Goal: Transaction & Acquisition: Book appointment/travel/reservation

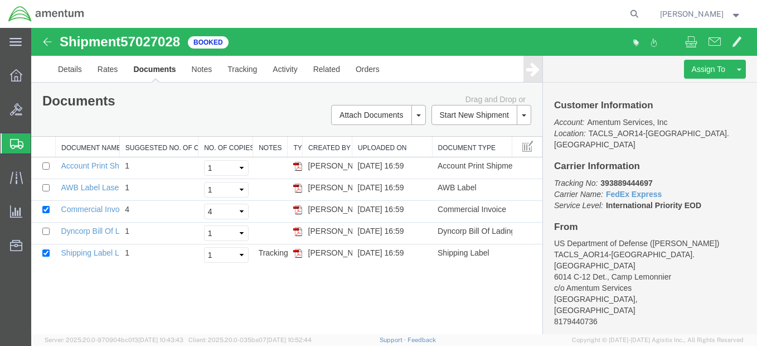
click at [0, 0] on span "Shipment Manager" at bounding box center [0, 0] width 0 height 0
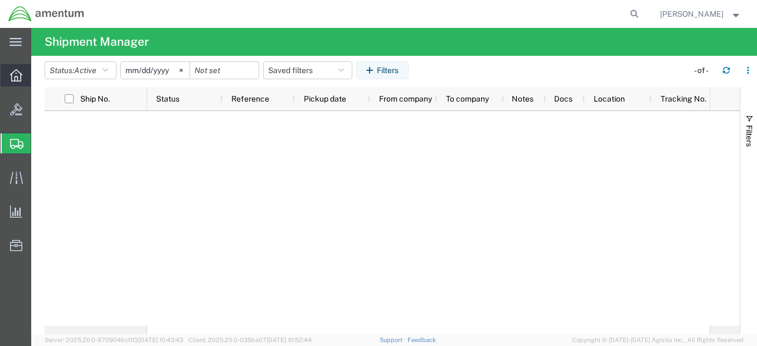
click at [17, 82] on div at bounding box center [16, 75] width 31 height 22
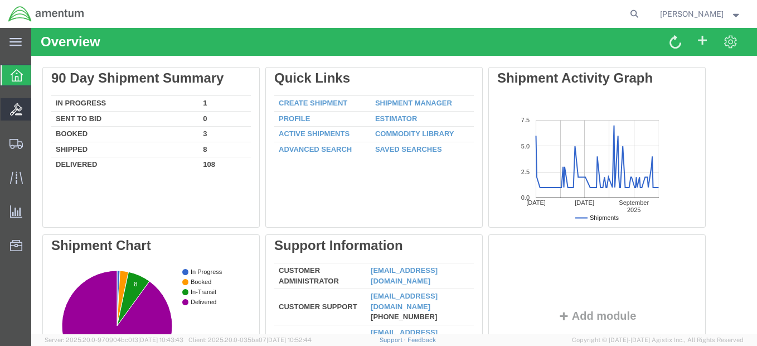
click at [15, 106] on icon at bounding box center [16, 109] width 12 height 12
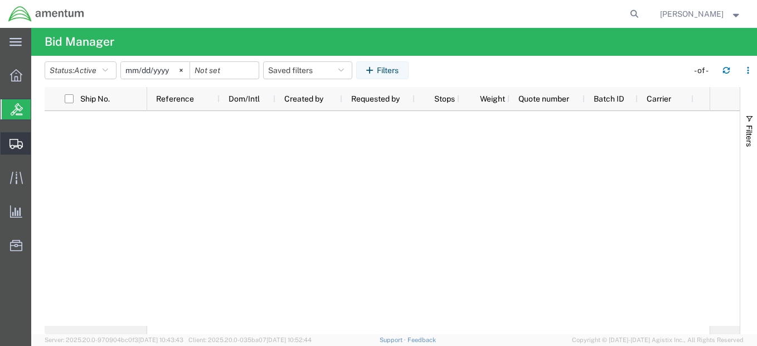
click at [18, 137] on div at bounding box center [16, 143] width 31 height 22
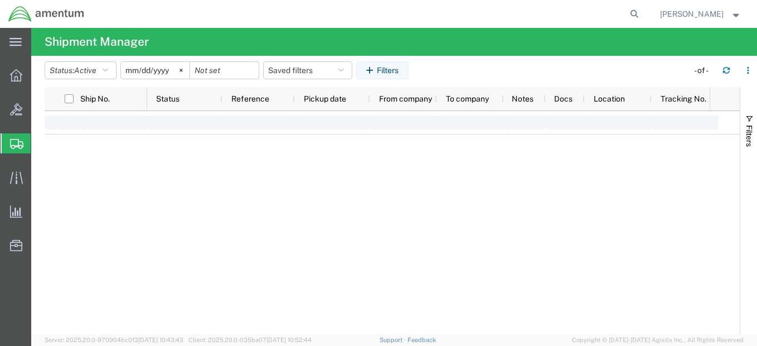
click at [0, 0] on span "Shipment Manager" at bounding box center [0, 0] width 0 height 0
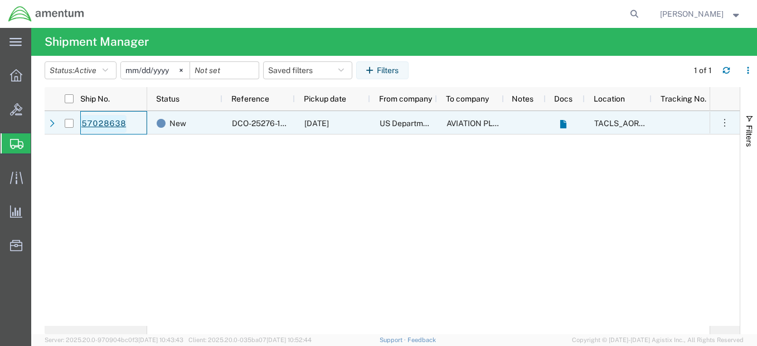
click at [115, 121] on link "57028638" at bounding box center [104, 124] width 46 height 18
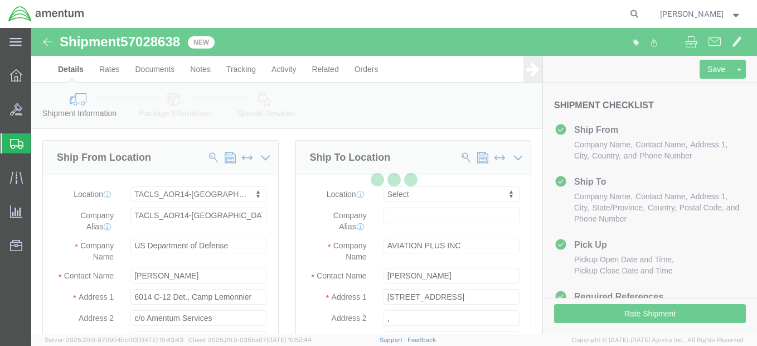
select select "42739"
select select
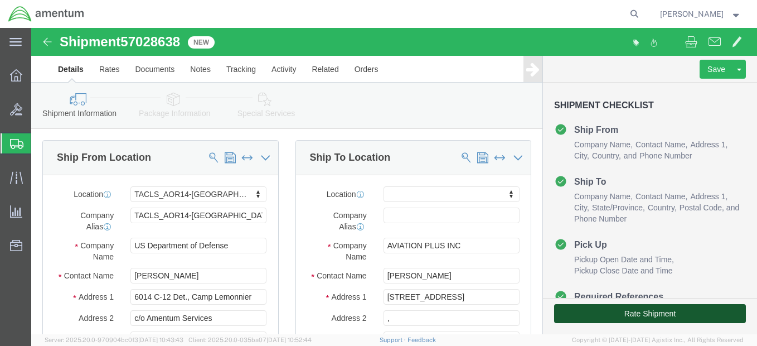
click button "Rate Shipment"
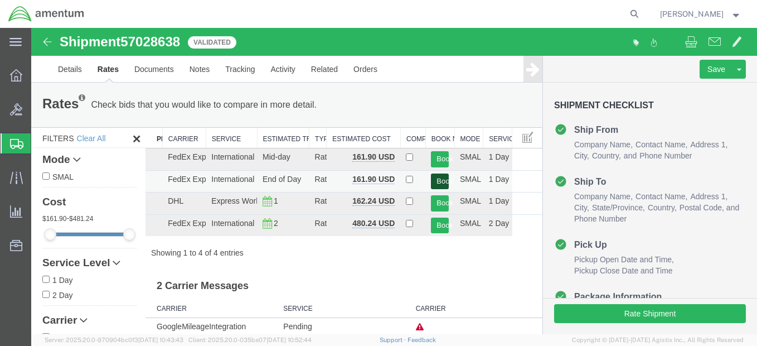
click at [437, 179] on button "Book" at bounding box center [440, 181] width 18 height 16
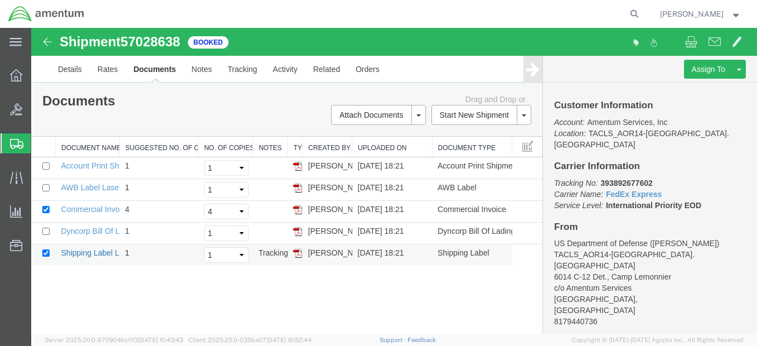
click at [98, 250] on link "Shipping Label Laser" at bounding box center [98, 252] width 74 height 9
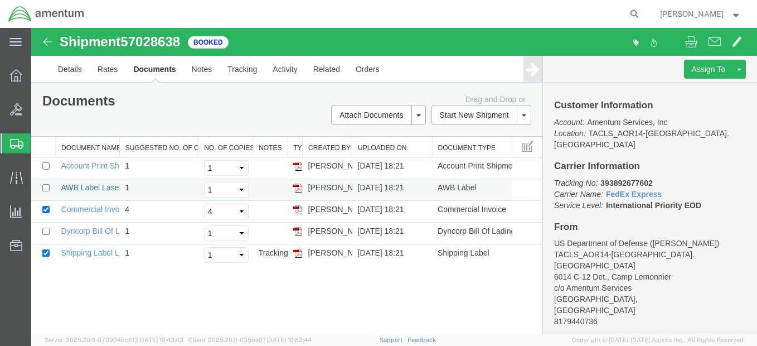
click at [113, 188] on link "AWB Label Laser" at bounding box center [91, 187] width 60 height 9
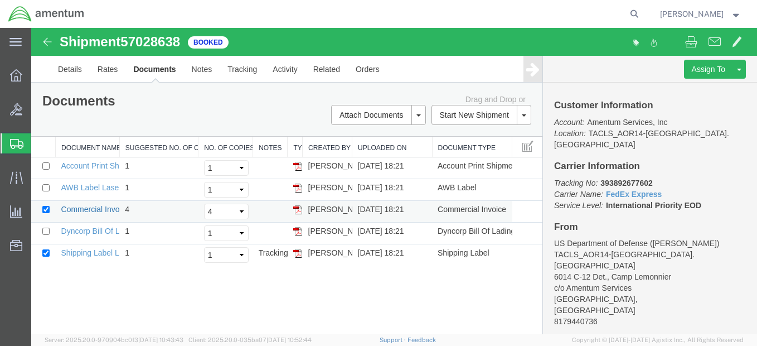
click at [95, 208] on link "Commercial Invoice" at bounding box center [95, 209] width 69 height 9
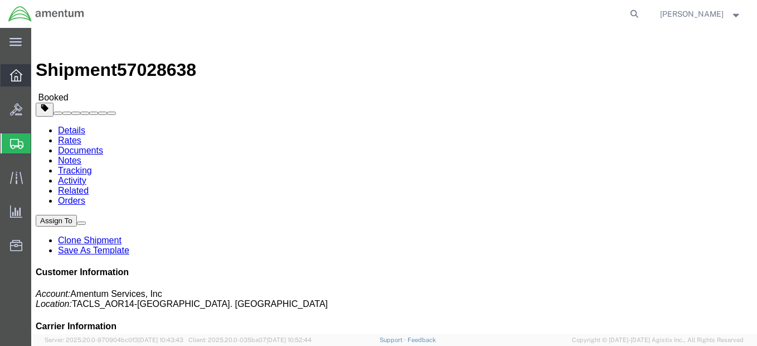
click at [15, 70] on icon at bounding box center [16, 75] width 12 height 12
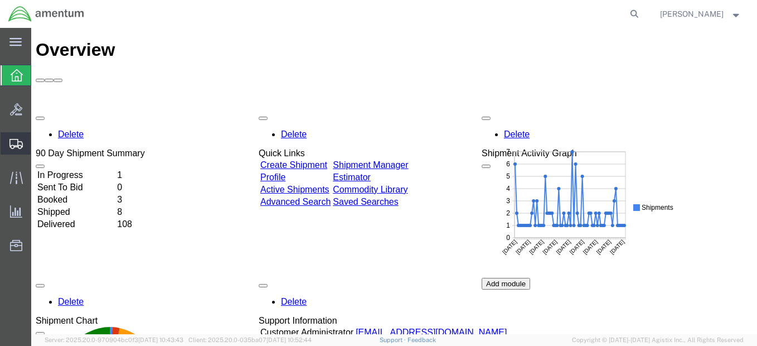
click at [0, 0] on span "Shipment Manager" at bounding box center [0, 0] width 0 height 0
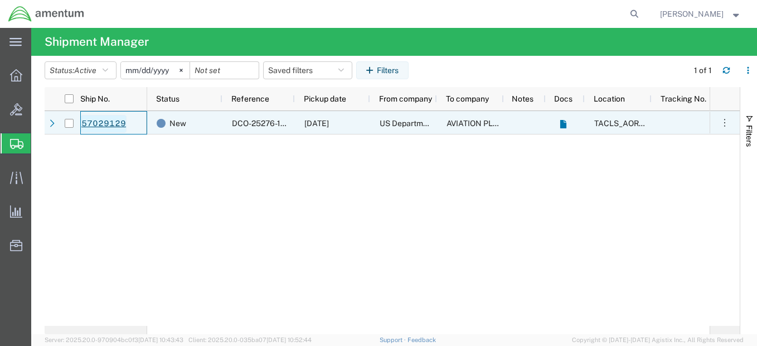
click at [106, 118] on link "57029129" at bounding box center [104, 124] width 46 height 18
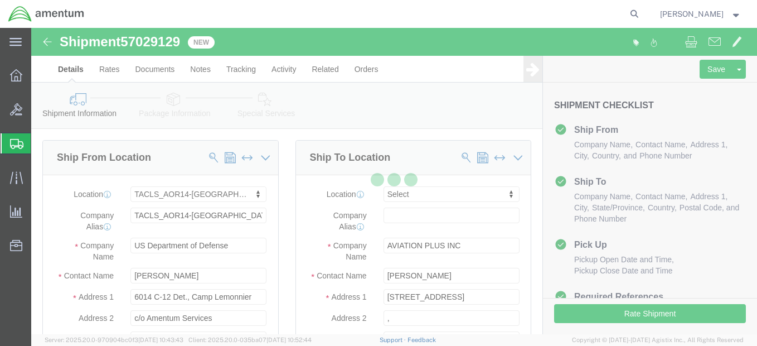
select select "42739"
select select
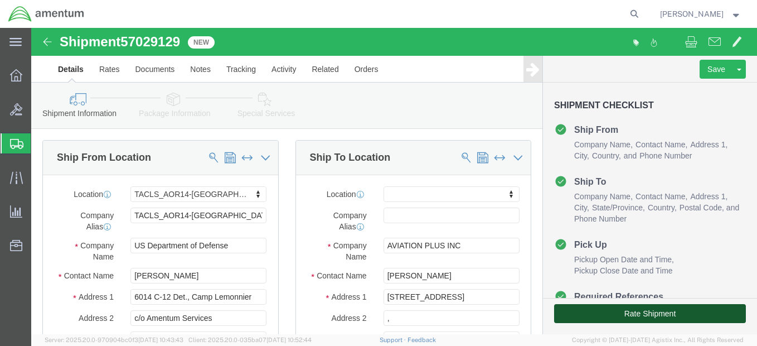
click button "Rate Shipment"
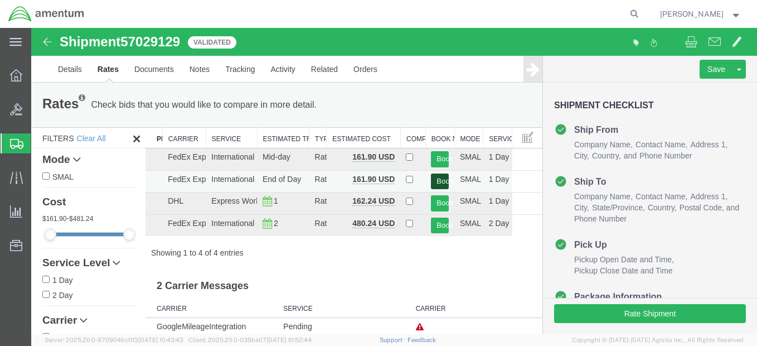
click at [436, 179] on button "Book" at bounding box center [440, 181] width 18 height 16
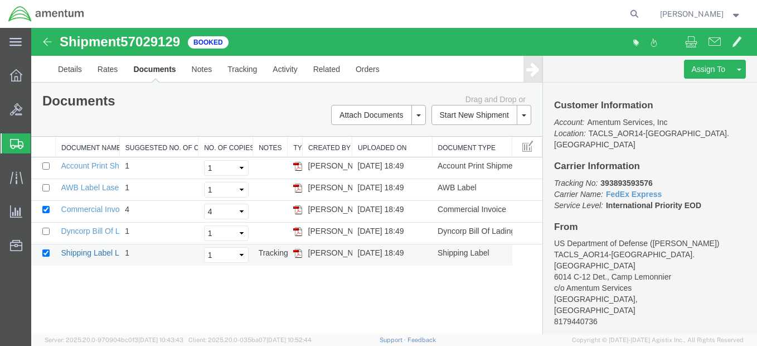
click at [103, 252] on link "Shipping Label Laser" at bounding box center [98, 252] width 74 height 9
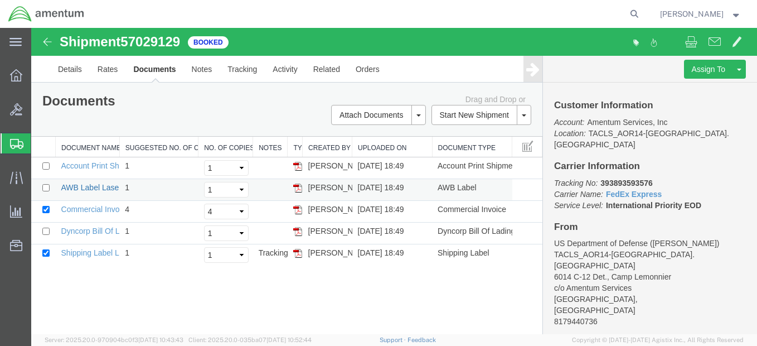
click at [86, 191] on link "AWB Label Laser" at bounding box center [91, 187] width 60 height 9
